Goal: Task Accomplishment & Management: Use online tool/utility

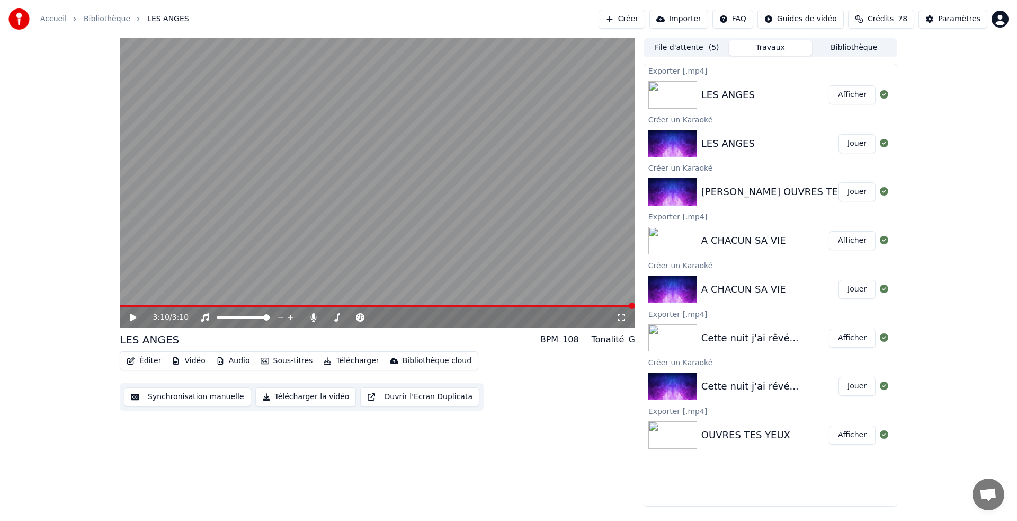
click at [856, 192] on button "Jouer" at bounding box center [857, 191] width 37 height 19
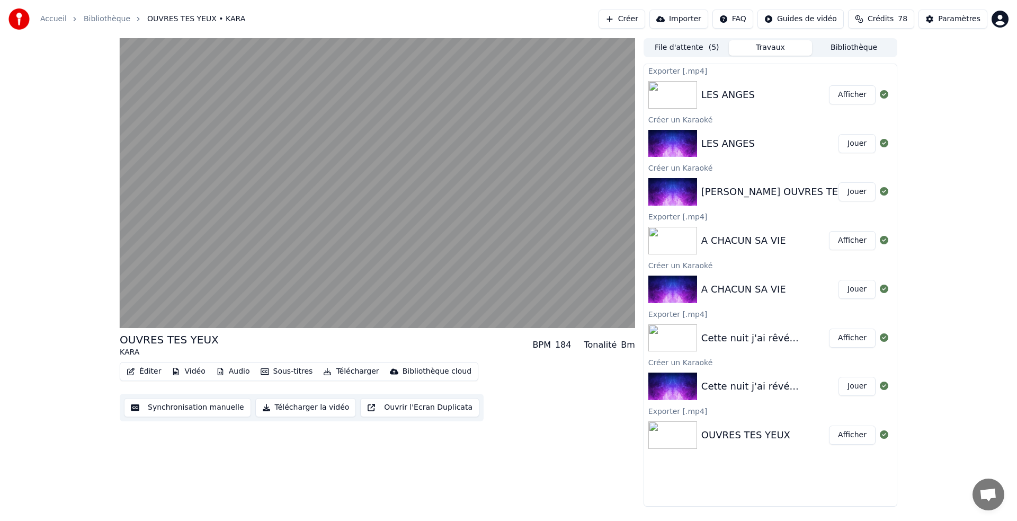
click at [781, 193] on div "[PERSON_NAME] OUVRES TES YEUX 3" at bounding box center [792, 191] width 181 height 15
click at [778, 190] on div "[PERSON_NAME] OUVRES TES YEUX 3" at bounding box center [792, 191] width 181 height 15
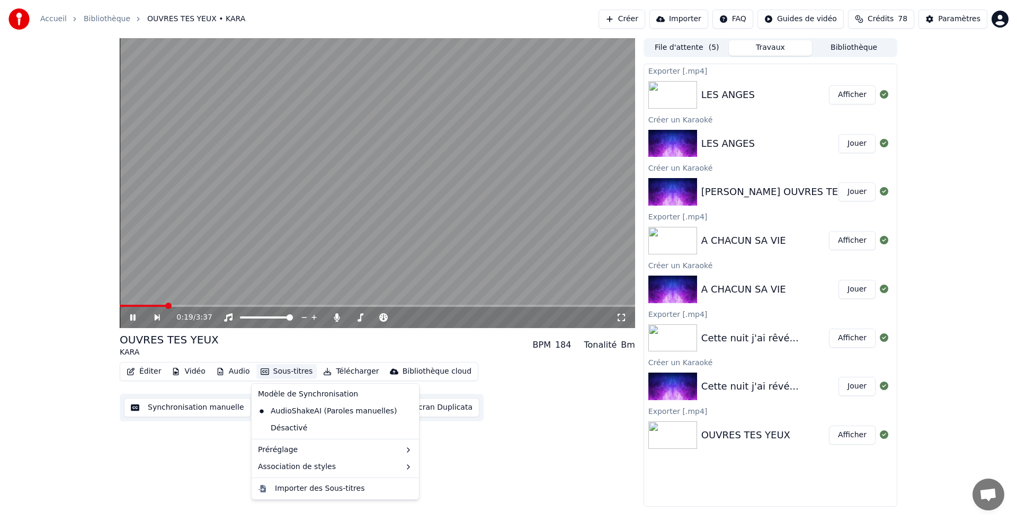
click at [278, 371] on button "Sous-titres" at bounding box center [286, 371] width 61 height 15
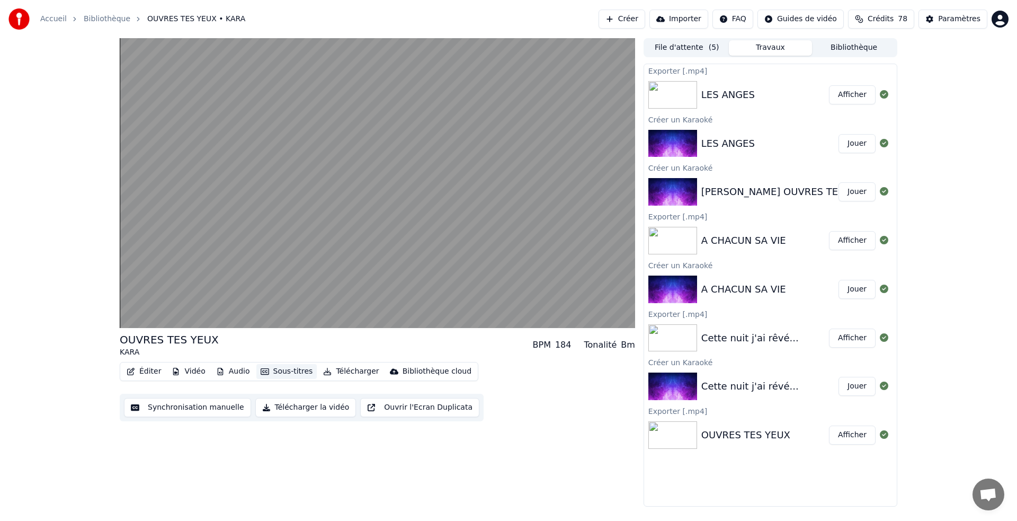
click at [276, 372] on button "Sous-titres" at bounding box center [286, 371] width 61 height 15
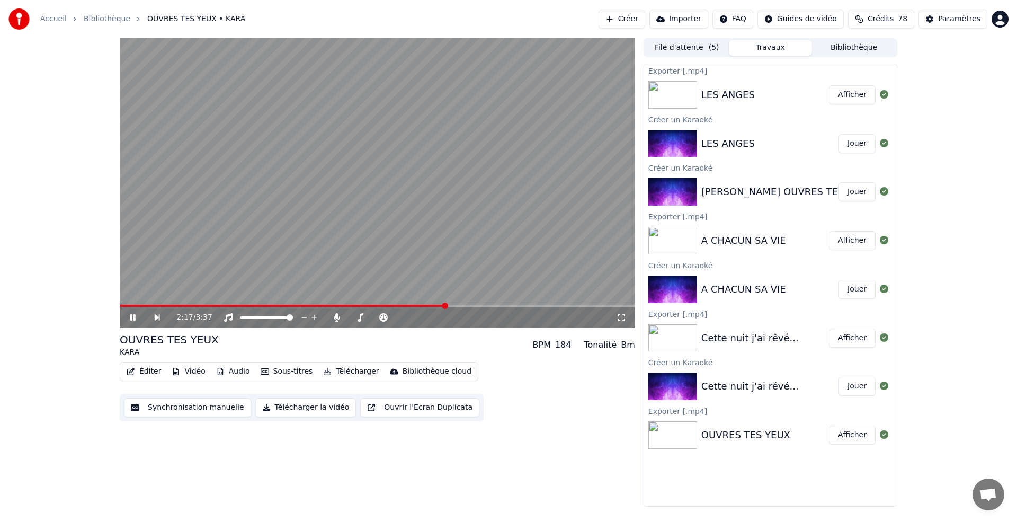
click at [132, 317] on icon at bounding box center [140, 317] width 24 height 8
click at [120, 309] on span at bounding box center [123, 306] width 6 height 6
click at [133, 317] on icon at bounding box center [133, 317] width 6 height 7
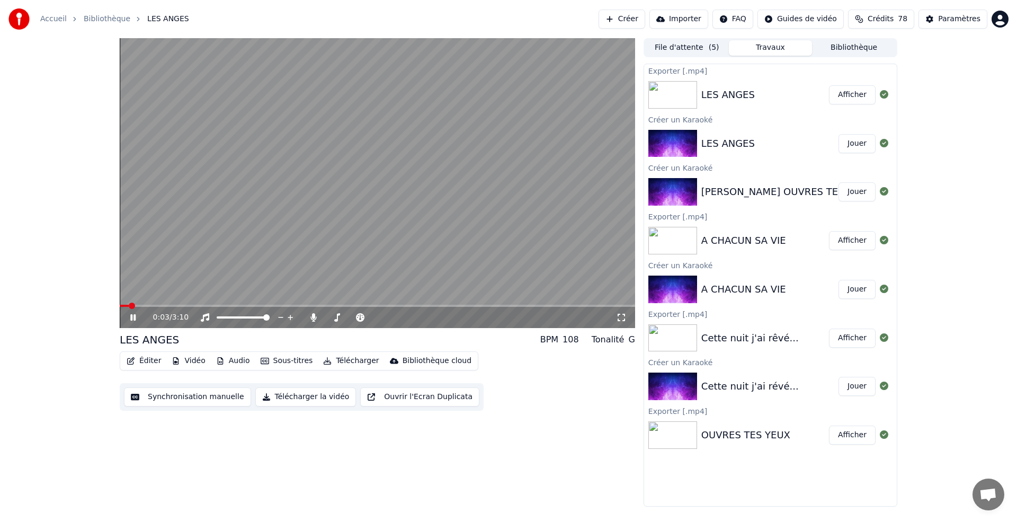
click at [131, 320] on icon at bounding box center [132, 317] width 5 height 6
click at [856, 188] on button "Jouer" at bounding box center [857, 191] width 37 height 19
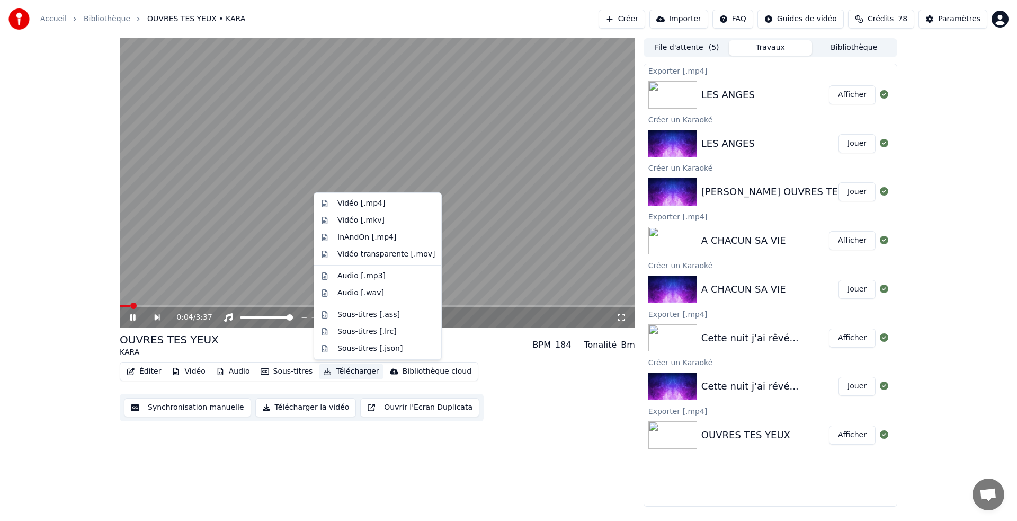
click at [347, 371] on button "Télécharger" at bounding box center [351, 371] width 64 height 15
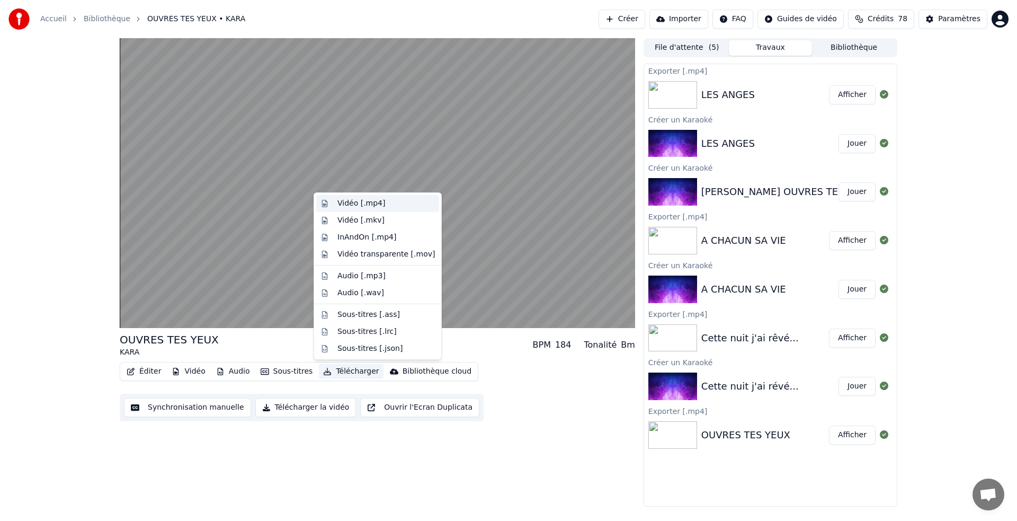
click at [350, 200] on div "Vidéo [.mp4]" at bounding box center [362, 203] width 48 height 11
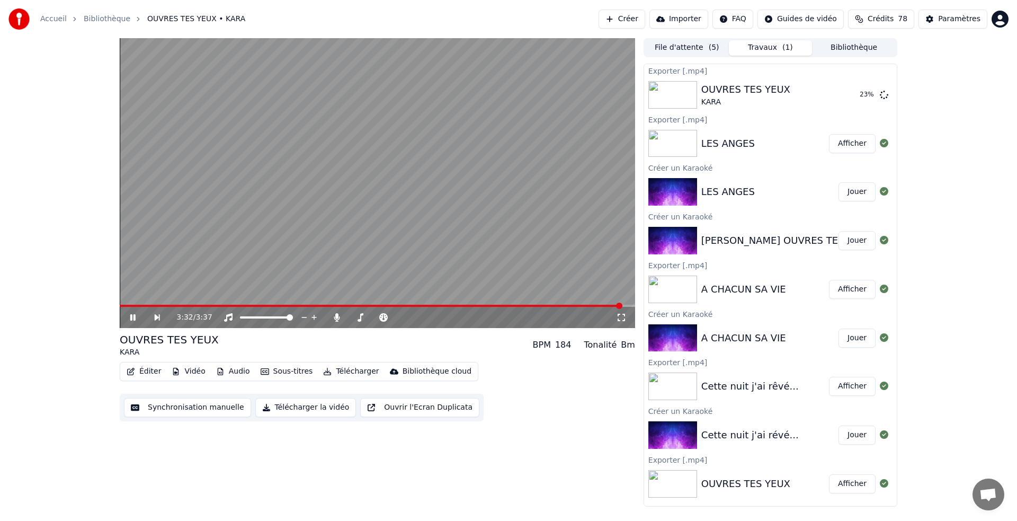
click at [132, 318] on icon at bounding box center [132, 317] width 5 height 6
click at [853, 94] on button "Afficher" at bounding box center [852, 94] width 47 height 19
click at [634, 15] on button "Créer" at bounding box center [622, 19] width 47 height 19
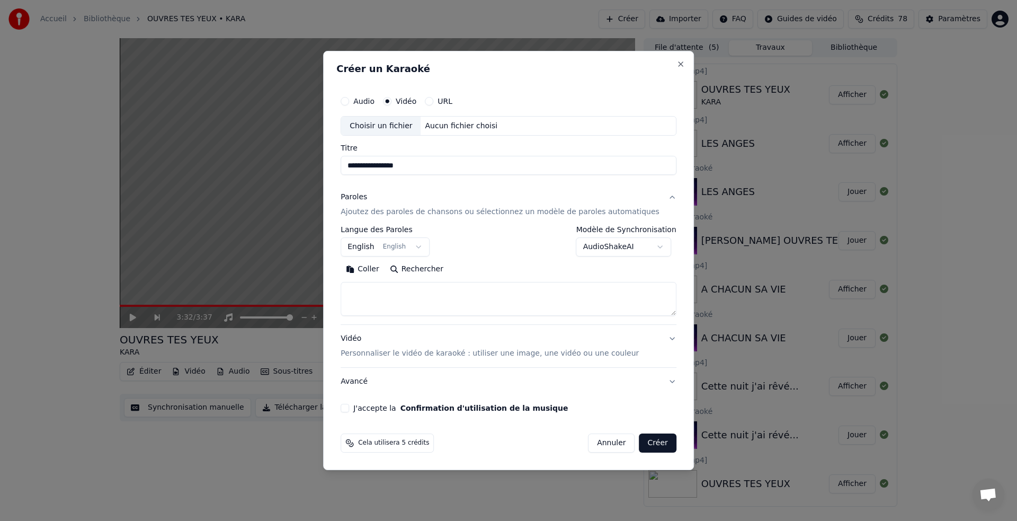
click at [401, 122] on div "Choisir un fichier" at bounding box center [380, 126] width 79 height 19
type input "**********"
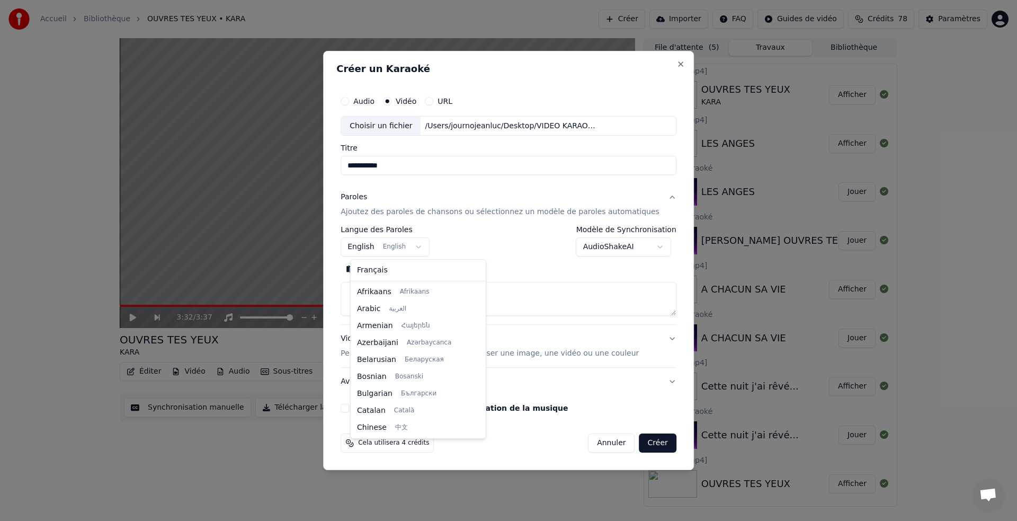
click at [422, 244] on body "**********" at bounding box center [508, 260] width 1017 height 521
select select "**"
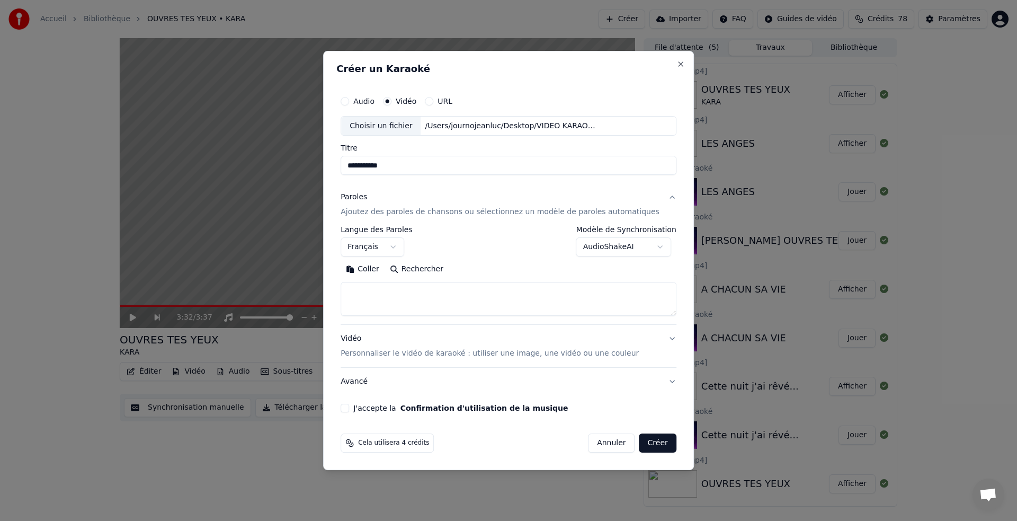
click at [378, 265] on button "Coller" at bounding box center [363, 269] width 44 height 17
type textarea "**********"
click at [653, 443] on button "Créer" at bounding box center [658, 442] width 37 height 19
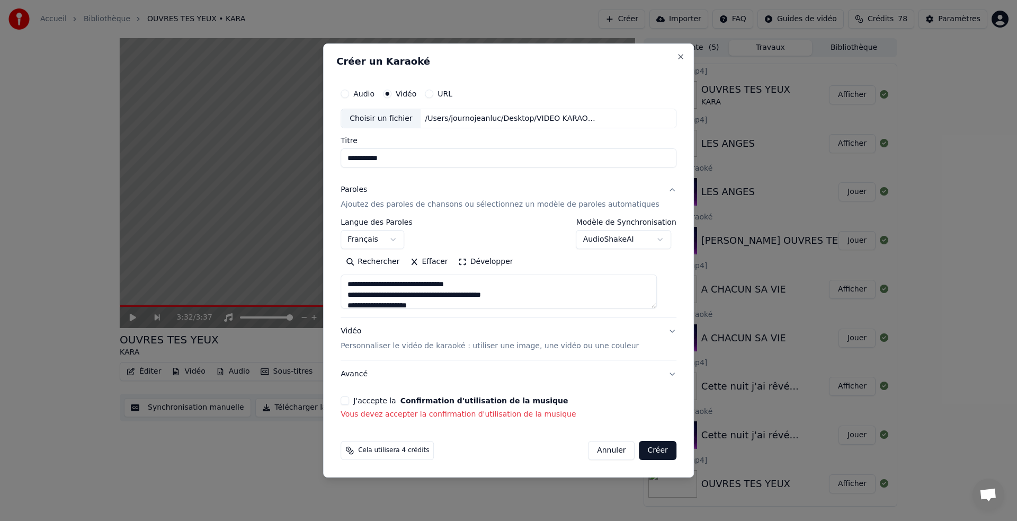
click at [349, 397] on button "J'accepte la Confirmation d'utilisation de la musique" at bounding box center [345, 400] width 8 height 8
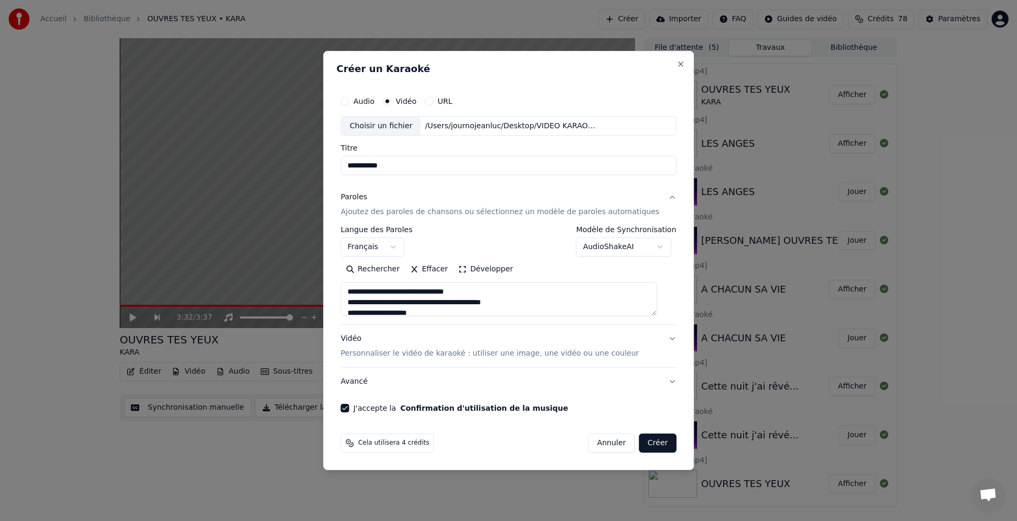
click at [645, 442] on button "Créer" at bounding box center [658, 442] width 37 height 19
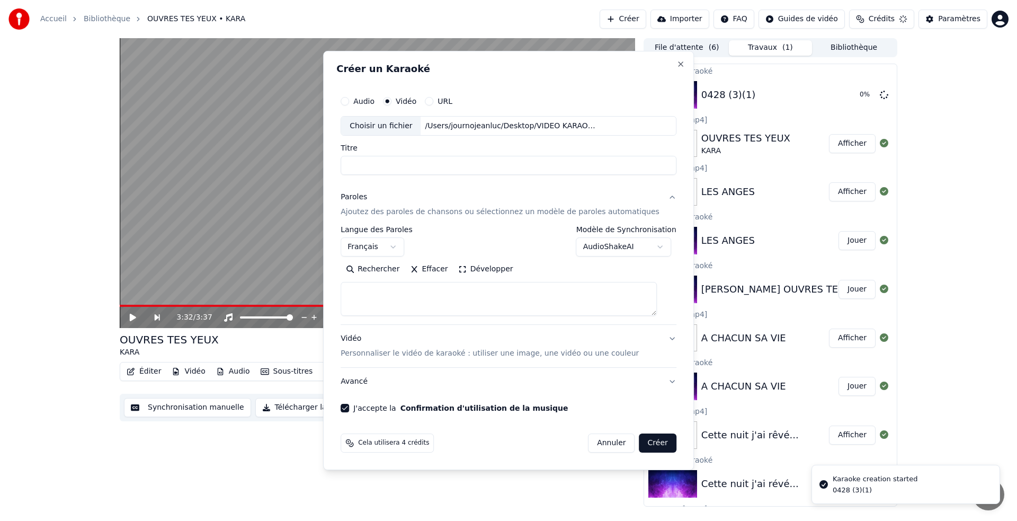
select select
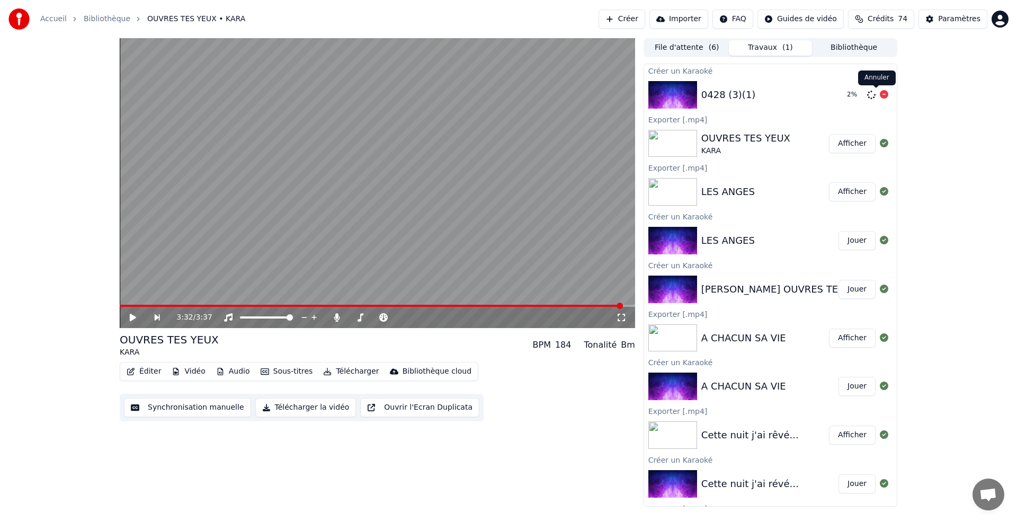
click at [880, 95] on icon at bounding box center [884, 94] width 8 height 8
click at [636, 14] on button "Créer" at bounding box center [622, 19] width 47 height 19
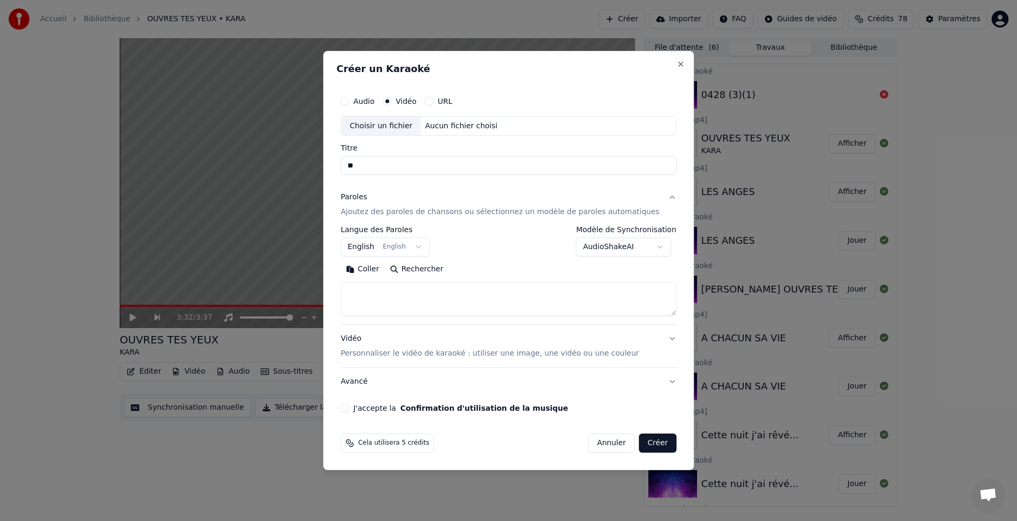
type input "*"
click at [388, 125] on div "Choisir un fichier" at bounding box center [380, 126] width 79 height 19
type input "**********"
click at [405, 249] on body "**********" at bounding box center [508, 260] width 1017 height 521
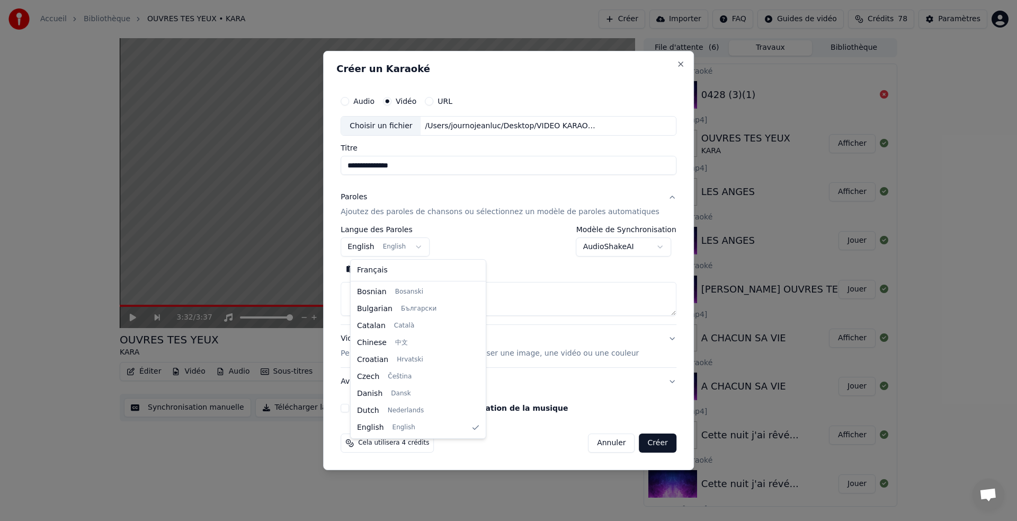
select select "**"
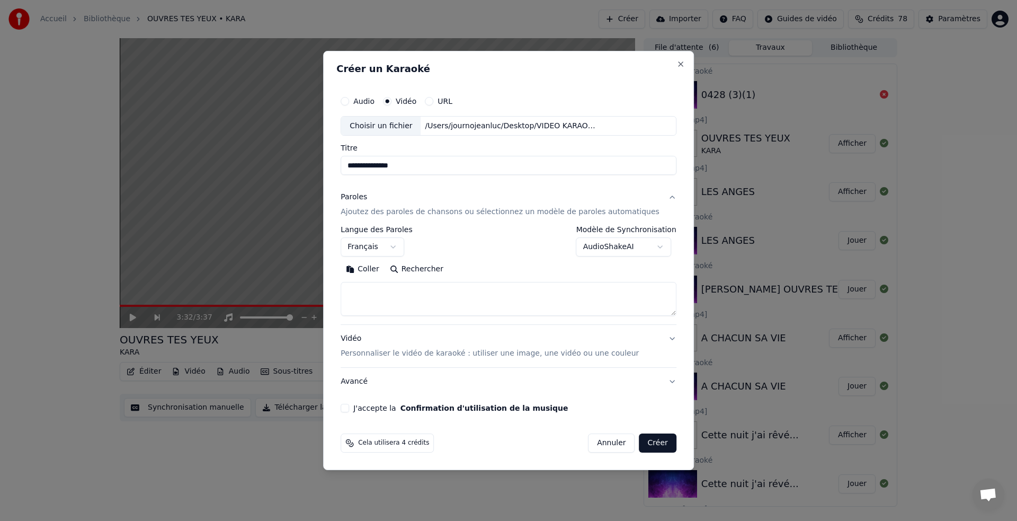
click at [374, 269] on button "Coller" at bounding box center [363, 269] width 44 height 17
type textarea "**********"
click at [349, 408] on button "J'accepte la Confirmation d'utilisation de la musique" at bounding box center [345, 408] width 8 height 8
click at [653, 440] on button "Créer" at bounding box center [658, 442] width 37 height 19
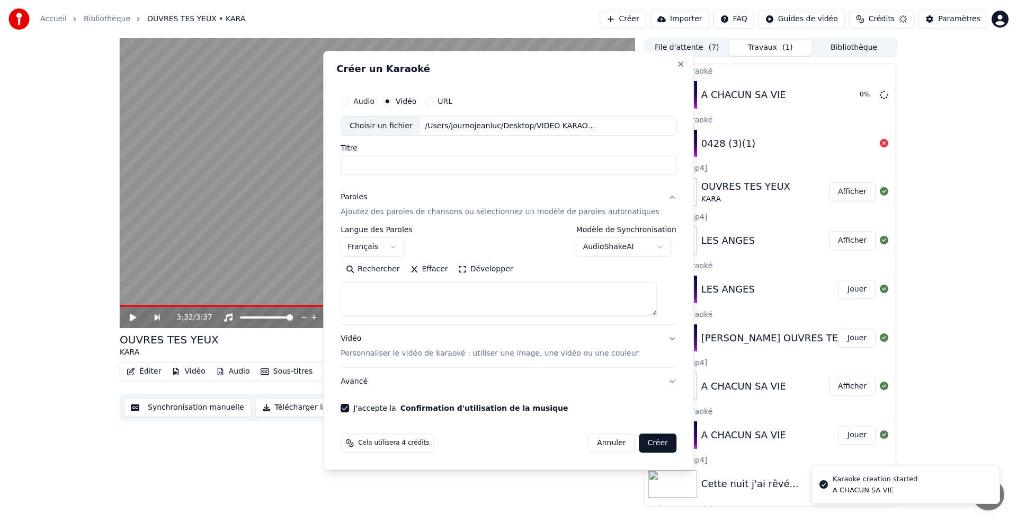
select select
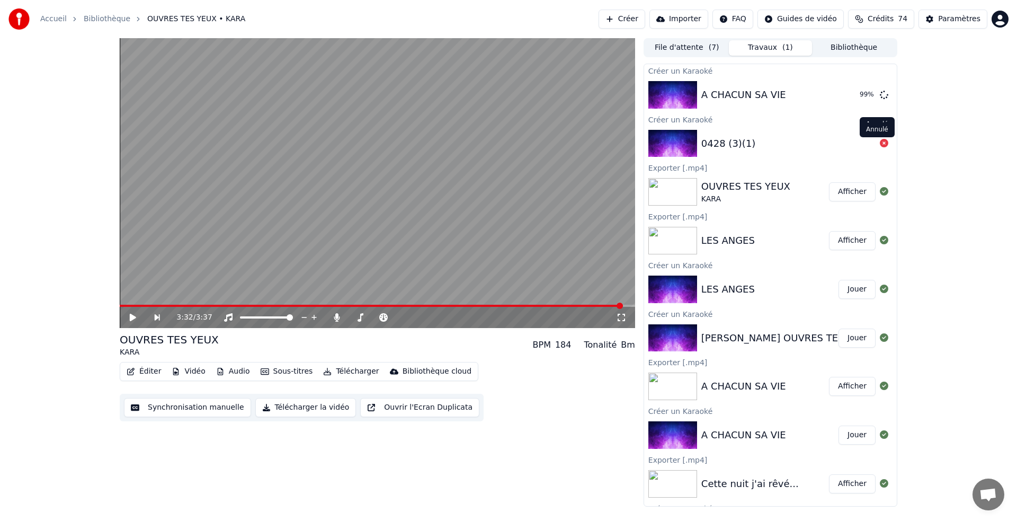
click at [880, 141] on icon at bounding box center [884, 143] width 8 height 8
click at [775, 122] on div "Créer un Karaoké" at bounding box center [770, 119] width 253 height 13
click at [846, 93] on button "Jouer" at bounding box center [857, 94] width 37 height 19
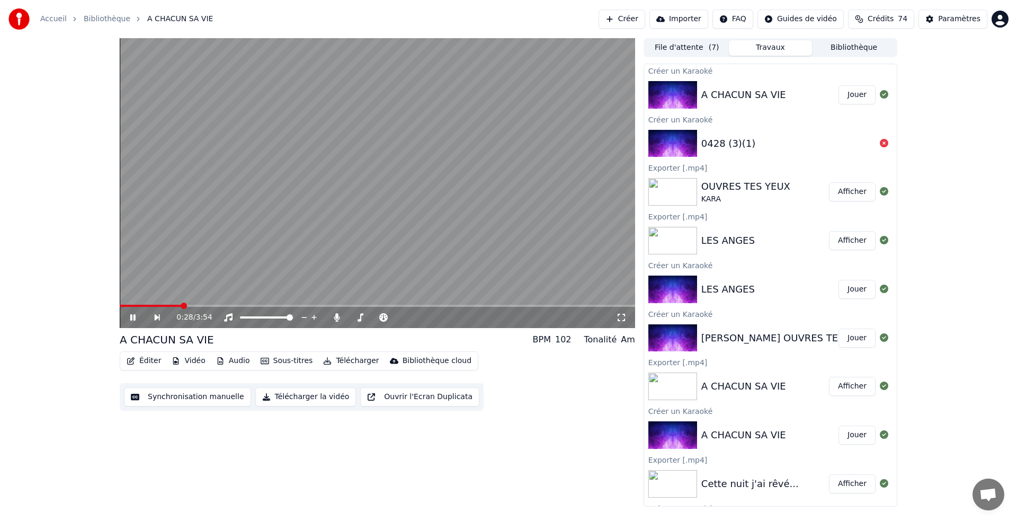
click at [131, 319] on icon at bounding box center [132, 317] width 5 height 6
click at [132, 314] on icon at bounding box center [140, 317] width 24 height 8
click at [293, 321] on span at bounding box center [290, 317] width 6 height 6
click at [357, 316] on icon at bounding box center [360, 317] width 11 height 8
click at [362, 316] on icon at bounding box center [360, 317] width 11 height 8
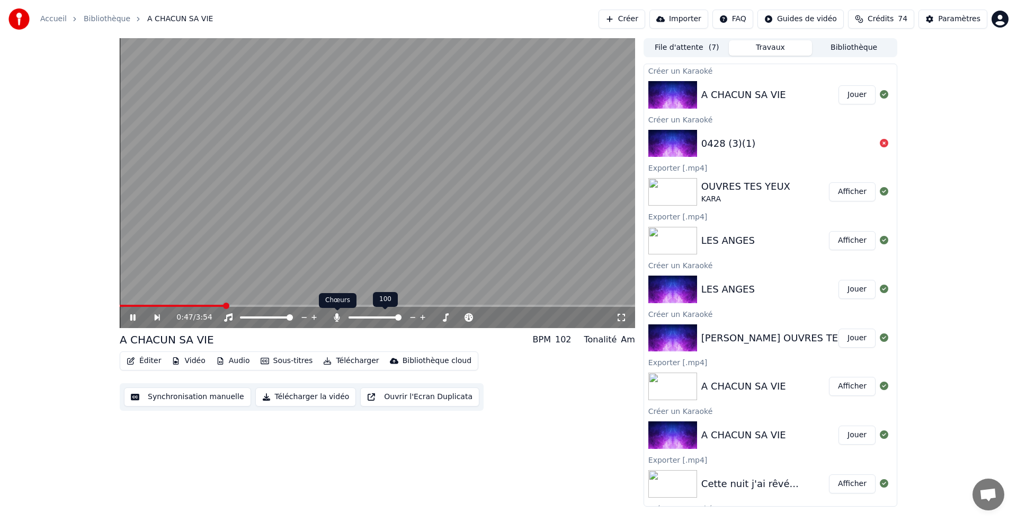
click at [336, 316] on icon at bounding box center [337, 317] width 6 height 8
click at [334, 320] on icon at bounding box center [337, 317] width 11 height 8
click at [315, 314] on icon at bounding box center [314, 317] width 10 height 11
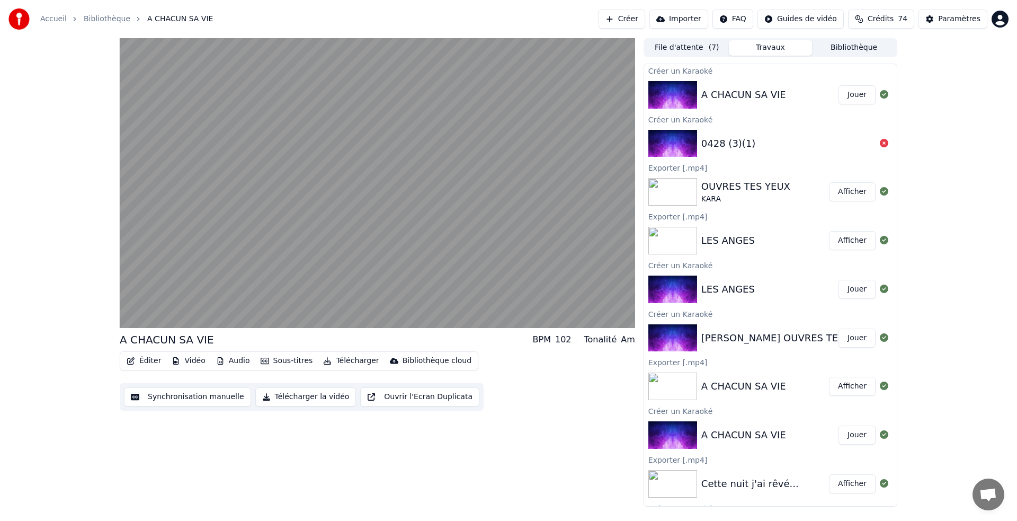
click at [352, 357] on button "Télécharger" at bounding box center [351, 360] width 64 height 15
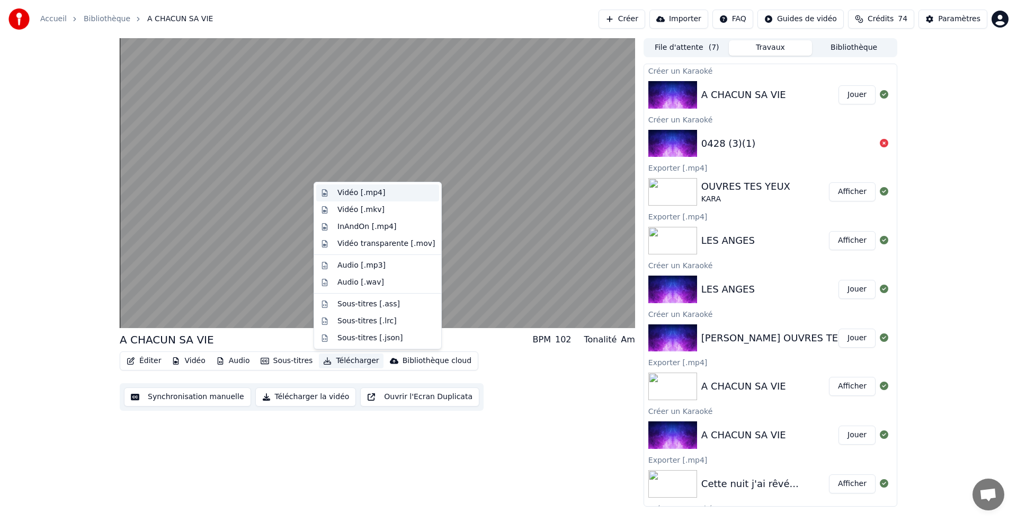
click at [351, 190] on div "Vidéo [.mp4]" at bounding box center [362, 193] width 48 height 11
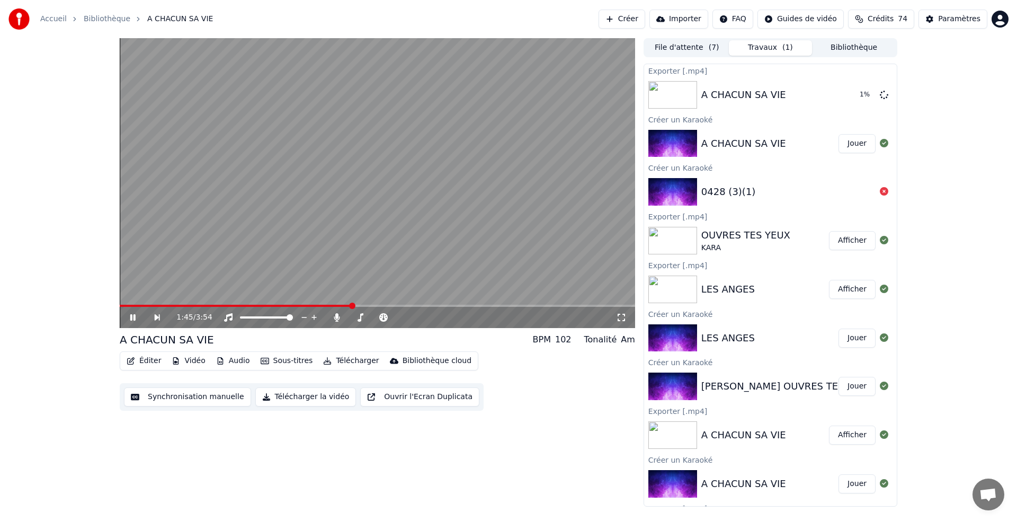
click at [619, 315] on icon at bounding box center [621, 317] width 11 height 8
click at [137, 316] on icon at bounding box center [140, 317] width 25 height 8
click at [194, 394] on button "Synchronisation manuelle" at bounding box center [187, 396] width 127 height 19
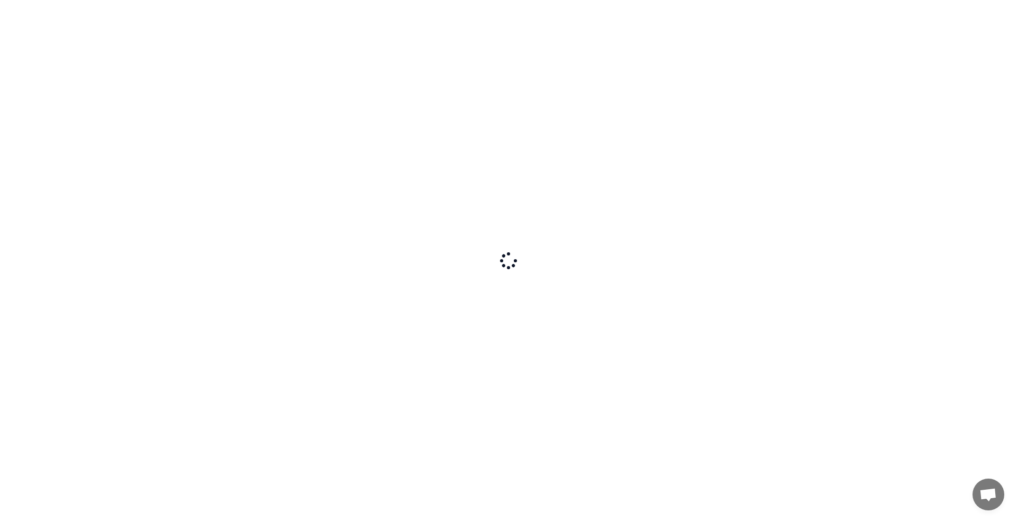
click at [871, 392] on div at bounding box center [508, 260] width 1017 height 521
click at [871, 393] on div at bounding box center [508, 260] width 1017 height 521
click at [873, 394] on div at bounding box center [508, 260] width 1017 height 521
drag, startPoint x: 584, startPoint y: 50, endPoint x: 586, endPoint y: 57, distance: 7.0
click at [582, 57] on div at bounding box center [508, 260] width 1017 height 521
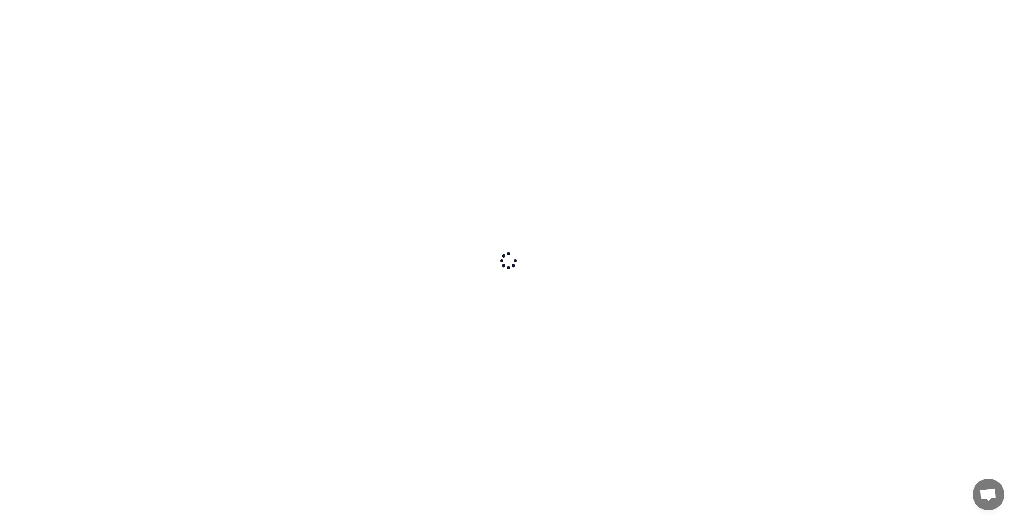
click at [583, 57] on div at bounding box center [508, 260] width 1017 height 521
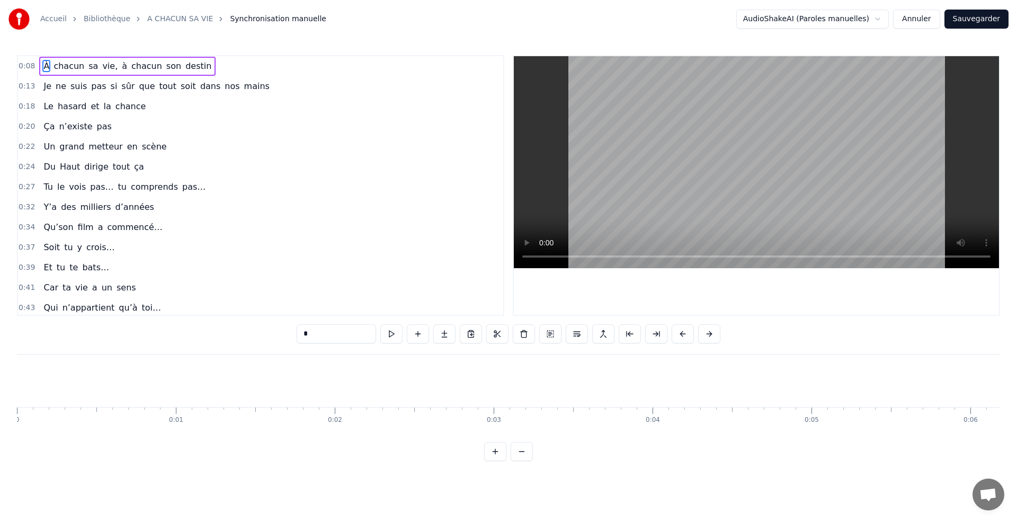
click at [820, 97] on video at bounding box center [756, 162] width 485 height 212
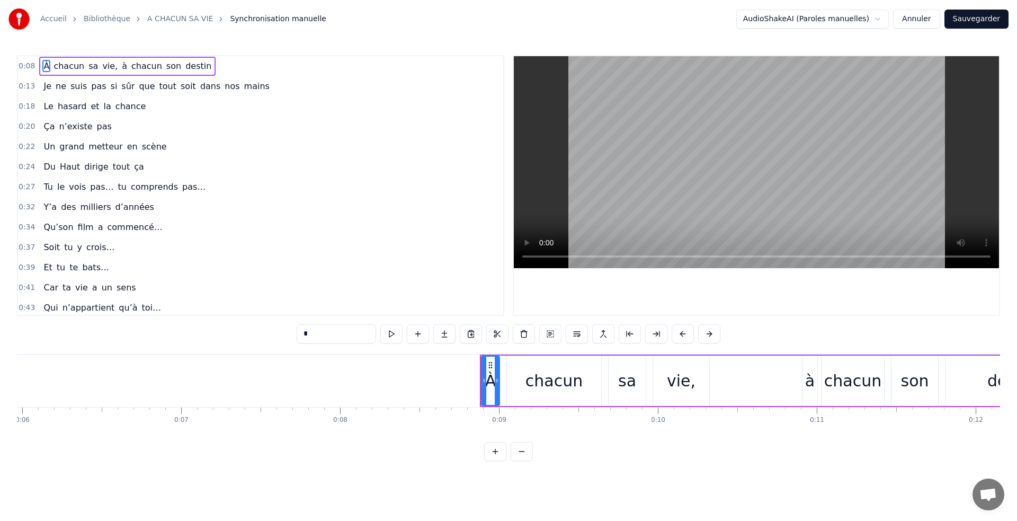
click at [820, 97] on video at bounding box center [756, 162] width 485 height 212
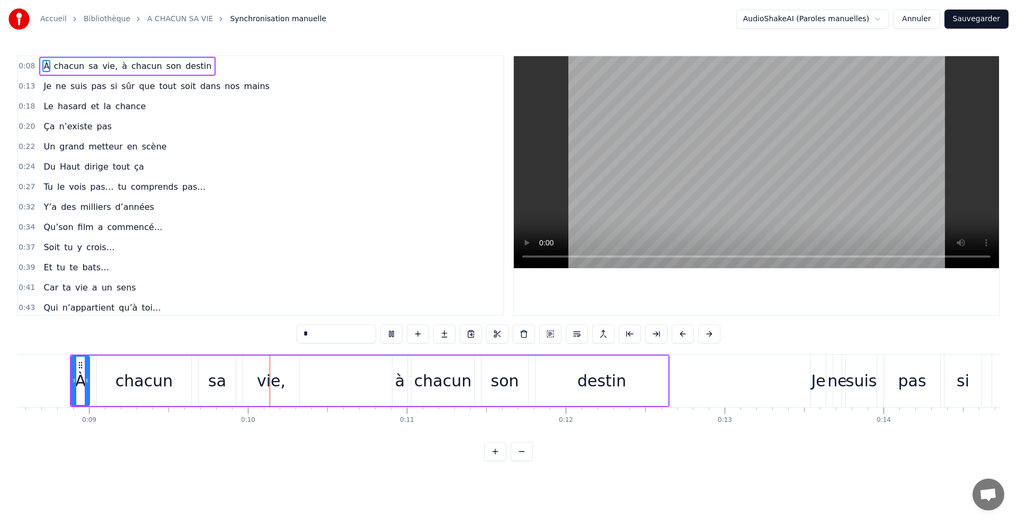
click at [820, 97] on video at bounding box center [756, 162] width 485 height 212
click at [368, 214] on div "0:32 Y’a des milliers d’années" at bounding box center [260, 207] width 485 height 20
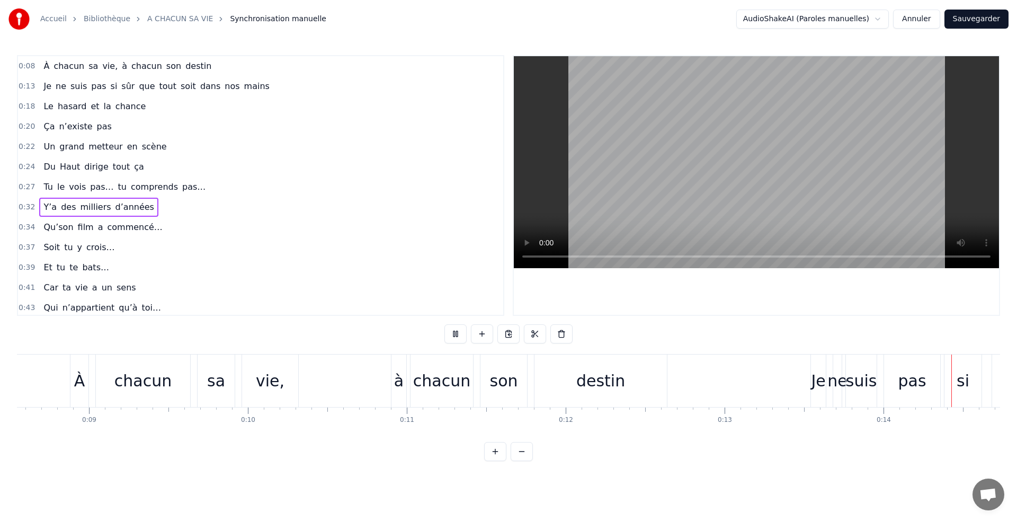
click at [340, 112] on div "0:18 Le hasard et la chance" at bounding box center [260, 106] width 485 height 20
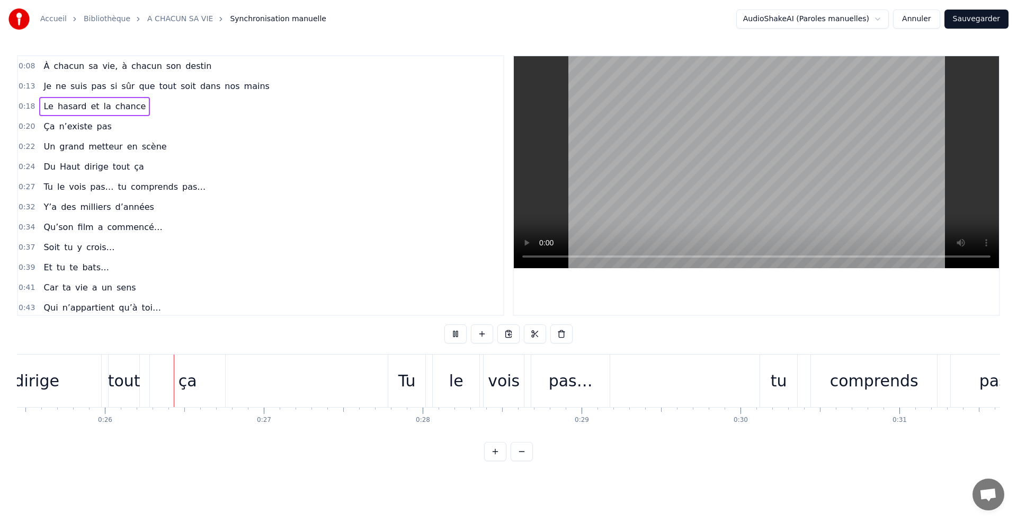
scroll to position [0, 4046]
click at [989, 18] on button "Sauvegarder" at bounding box center [977, 19] width 64 height 19
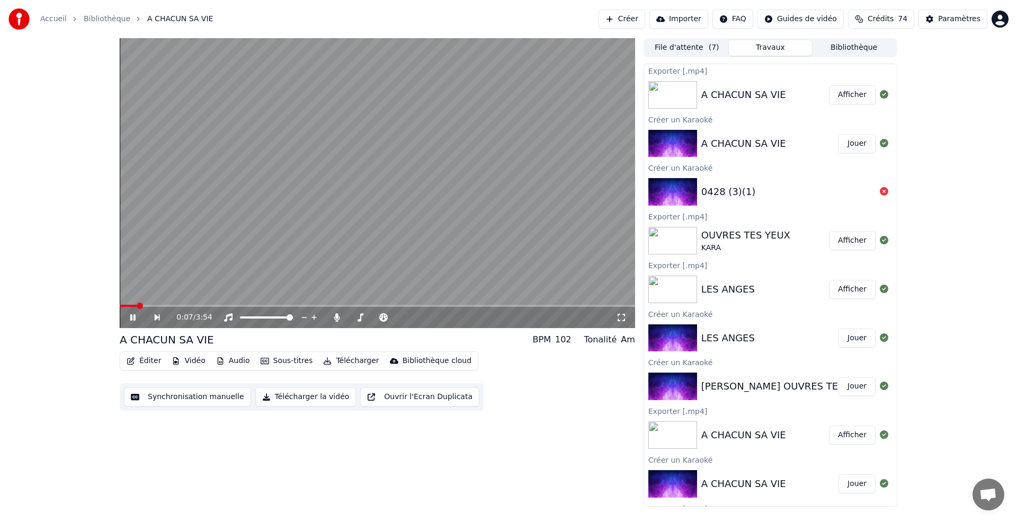
click at [839, 91] on button "Afficher" at bounding box center [852, 94] width 47 height 19
click at [135, 313] on div "0:51 / 3:54" at bounding box center [377, 317] width 507 height 11
click at [134, 316] on icon at bounding box center [132, 317] width 5 height 6
